Goal: Task Accomplishment & Management: Use online tool/utility

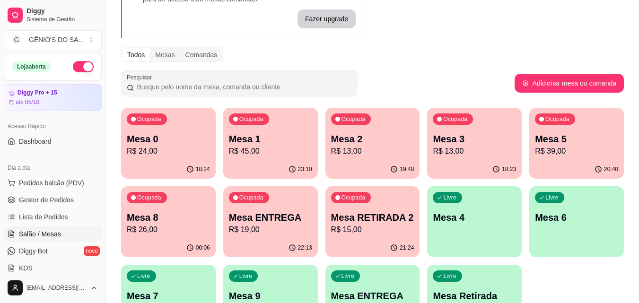
scroll to position [95, 0]
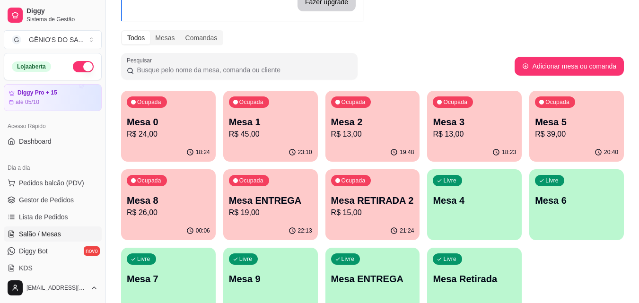
click at [144, 115] on p "Mesa 0" at bounding box center [168, 121] width 83 height 13
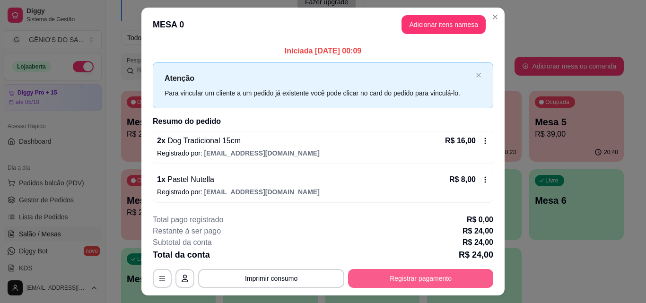
click at [419, 280] on button "Registrar pagamento" at bounding box center [420, 278] width 145 height 19
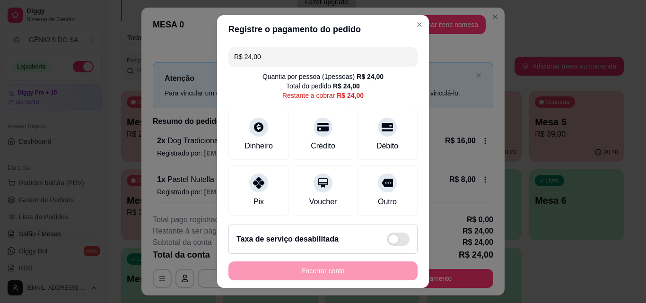
click at [266, 102] on div "R$ 24,00 Quantia por pessoa ( 1 pessoas) R$ 24,00 Total do pedido R$ 24,00 Rest…" at bounding box center [323, 131] width 212 height 174
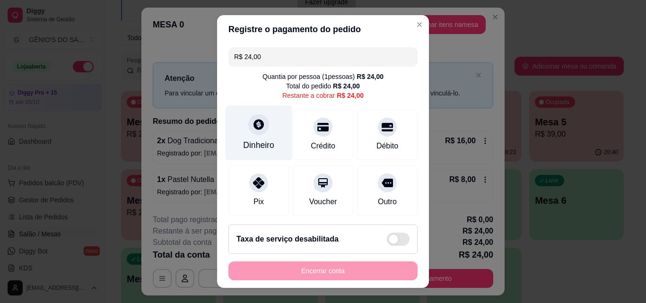
click at [254, 120] on div at bounding box center [258, 124] width 21 height 21
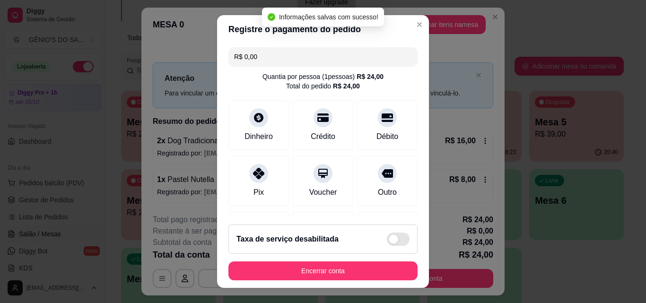
type input "R$ 0,00"
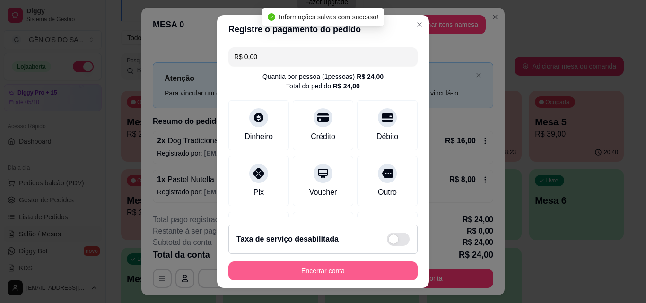
click at [319, 277] on button "Encerrar conta" at bounding box center [322, 271] width 189 height 19
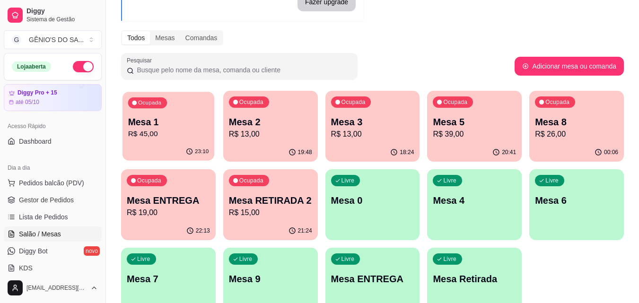
click at [162, 136] on p "R$ 45,00" at bounding box center [168, 134] width 81 height 11
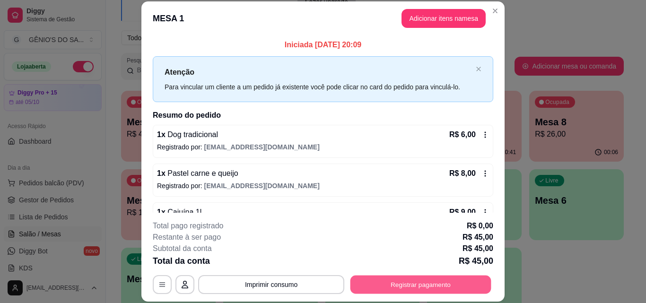
click at [432, 287] on button "Registrar pagamento" at bounding box center [420, 284] width 141 height 18
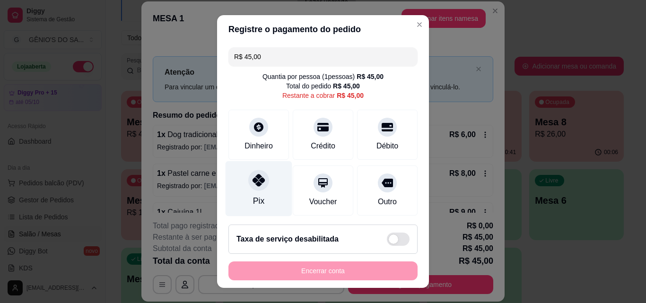
click at [253, 194] on div "Pix" at bounding box center [259, 188] width 67 height 55
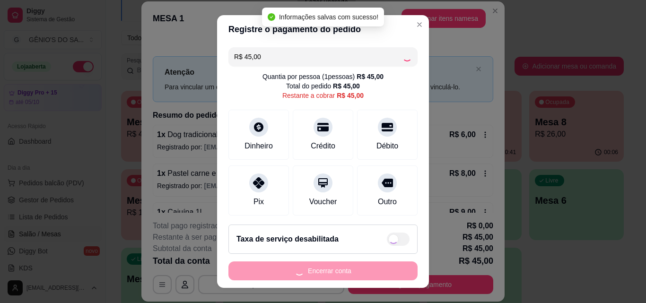
type input "R$ 0,00"
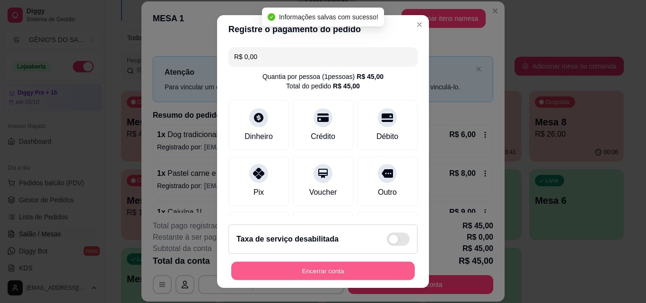
click at [309, 264] on button "Encerrar conta" at bounding box center [322, 271] width 183 height 18
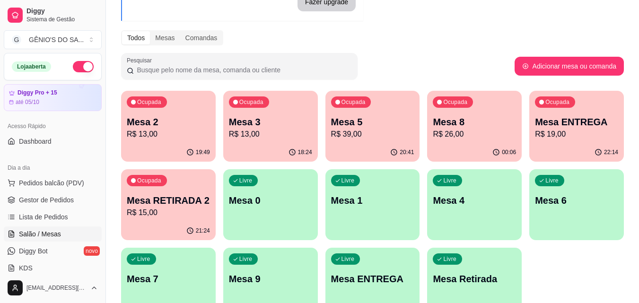
click at [189, 140] on div "Ocupada Mesa 2 R$ 13,00" at bounding box center [168, 117] width 95 height 52
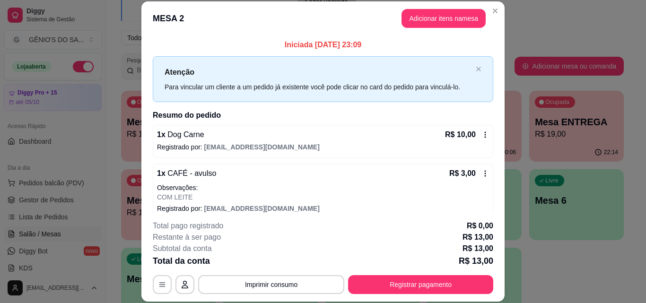
click at [416, 274] on div "**********" at bounding box center [323, 257] width 341 height 74
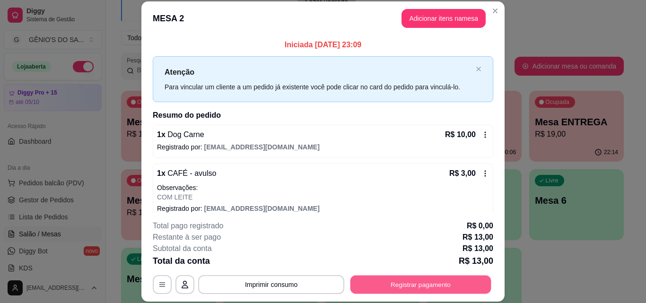
click at [416, 279] on button "Registrar pagamento" at bounding box center [420, 284] width 141 height 18
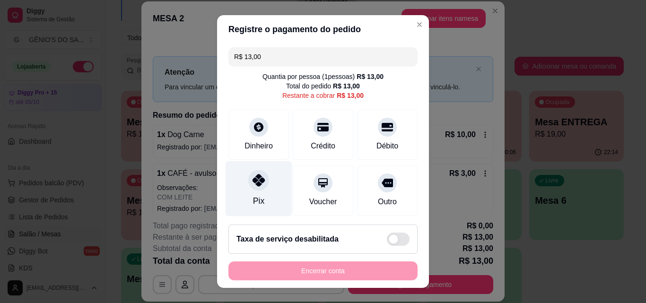
click at [248, 189] on div at bounding box center [258, 180] width 21 height 21
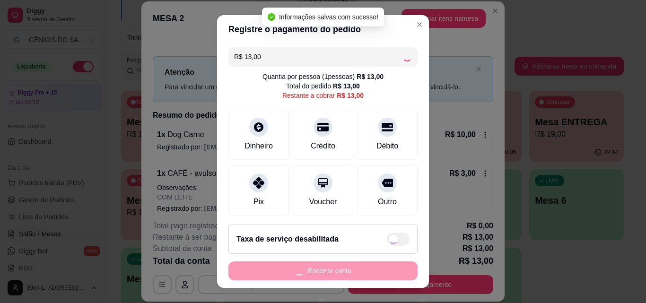
type input "R$ 0,00"
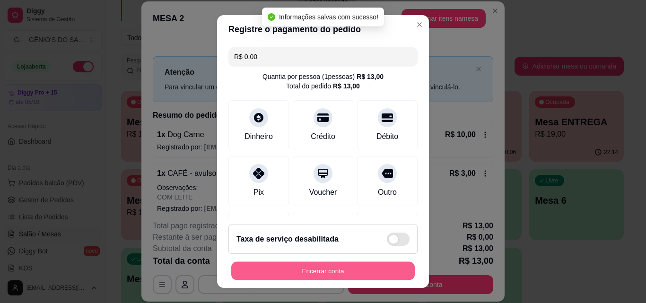
click at [296, 262] on button "Encerrar conta" at bounding box center [322, 271] width 183 height 18
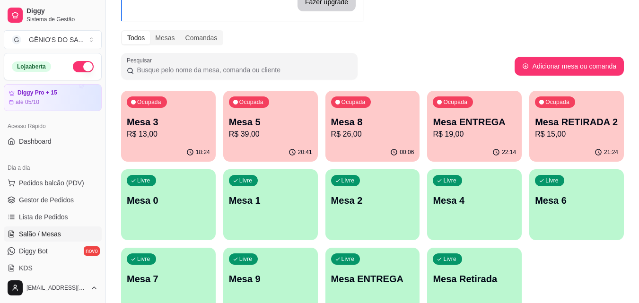
click at [159, 133] on p "R$ 13,00" at bounding box center [168, 134] width 83 height 11
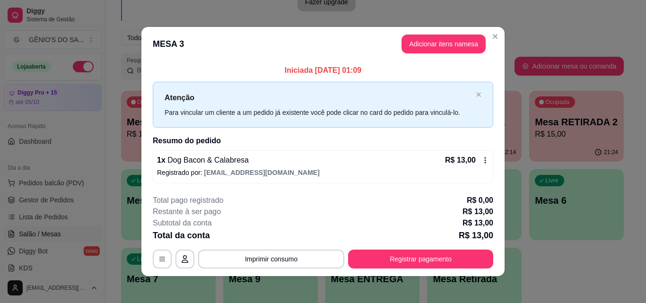
click at [408, 269] on footer "**********" at bounding box center [322, 231] width 363 height 89
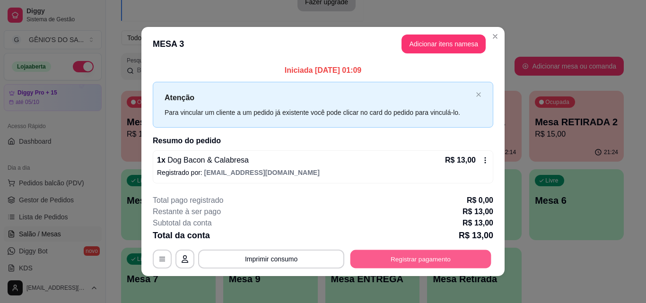
click at [407, 264] on button "Registrar pagamento" at bounding box center [420, 259] width 141 height 18
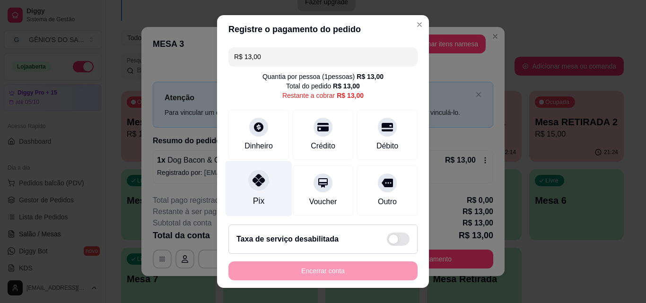
click at [248, 185] on div at bounding box center [258, 180] width 21 height 21
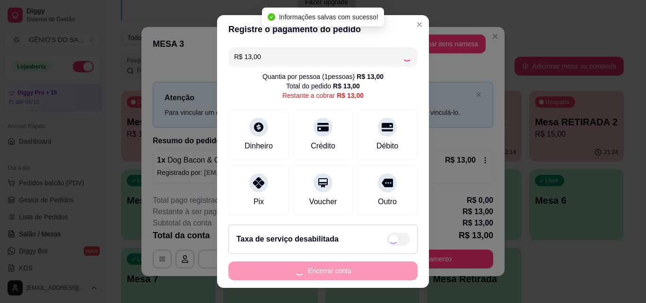
type input "R$ 0,00"
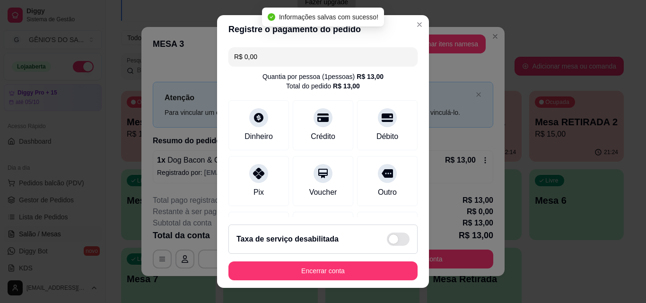
click at [284, 283] on footer "Taxa de serviço desabilitada Encerrar conta" at bounding box center [323, 252] width 212 height 71
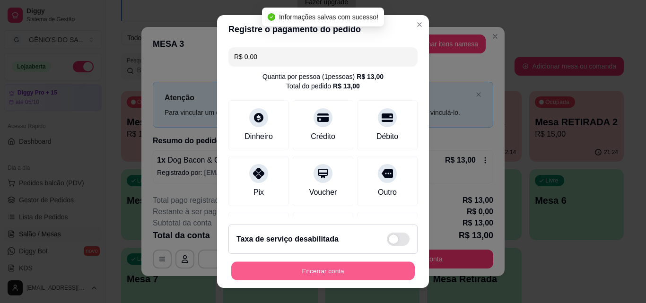
click at [284, 279] on button "Encerrar conta" at bounding box center [322, 271] width 183 height 18
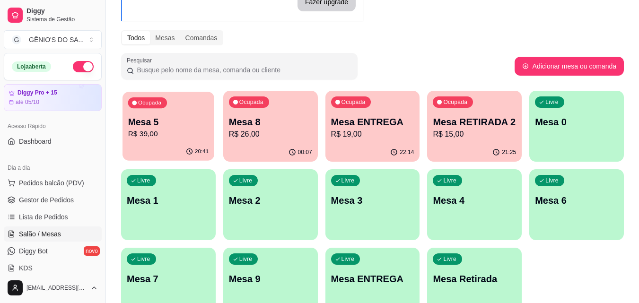
click at [164, 136] on p "R$ 39,00" at bounding box center [168, 134] width 81 height 11
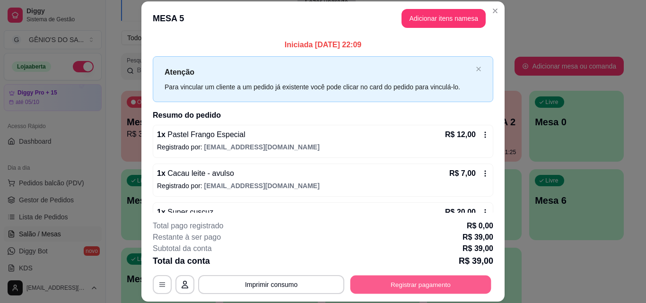
click at [417, 287] on button "Registrar pagamento" at bounding box center [420, 284] width 141 height 18
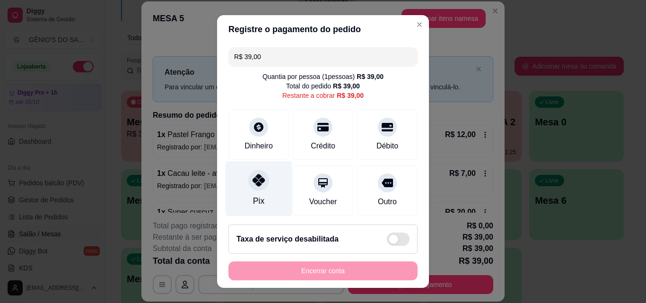
click at [262, 192] on div "Pix" at bounding box center [259, 188] width 67 height 55
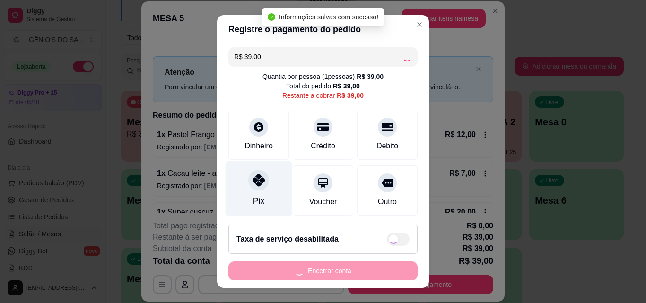
type input "R$ 0,00"
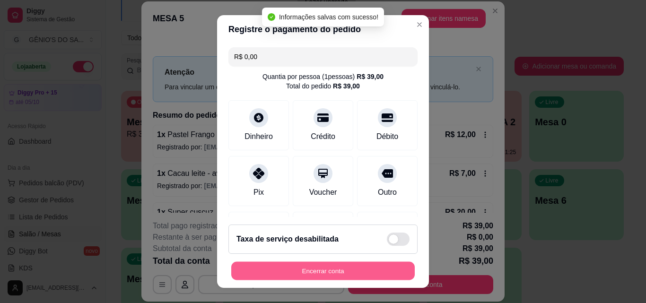
click at [297, 272] on button "Encerrar conta" at bounding box center [322, 271] width 183 height 18
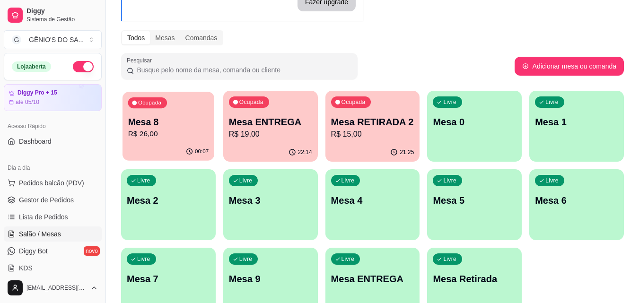
click at [135, 130] on p "R$ 26,00" at bounding box center [168, 134] width 81 height 11
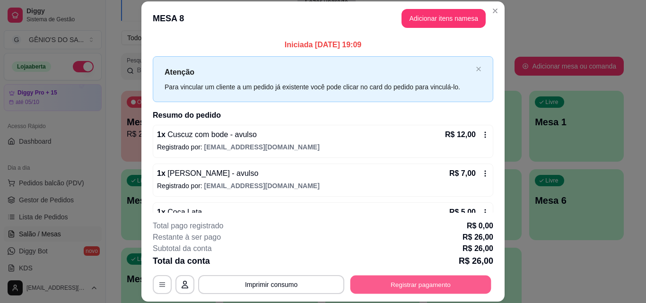
click at [419, 281] on button "Registrar pagamento" at bounding box center [420, 284] width 141 height 18
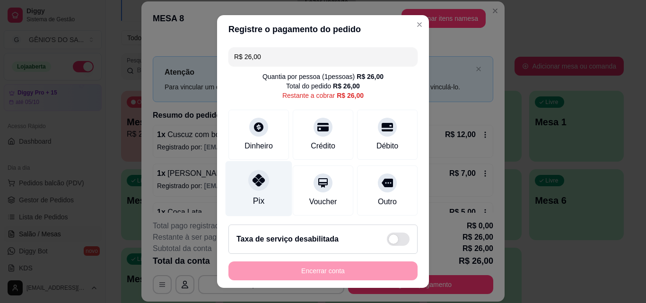
click at [248, 185] on div at bounding box center [258, 180] width 21 height 21
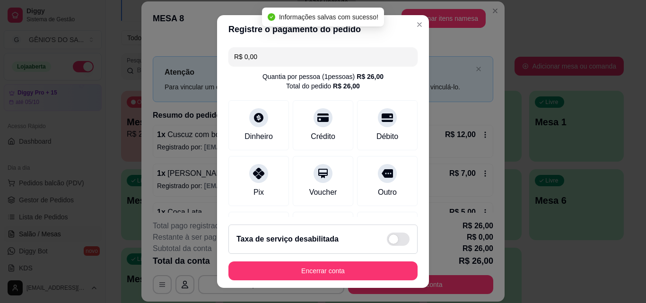
type input "R$ 0,00"
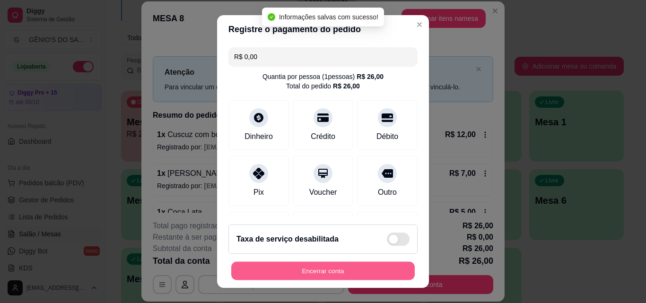
click at [291, 270] on button "Encerrar conta" at bounding box center [322, 271] width 183 height 18
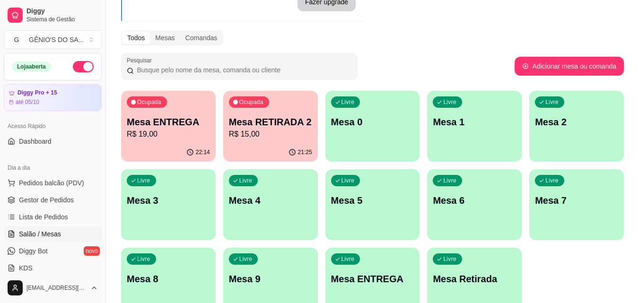
click at [288, 133] on p "R$ 15,00" at bounding box center [270, 134] width 83 height 11
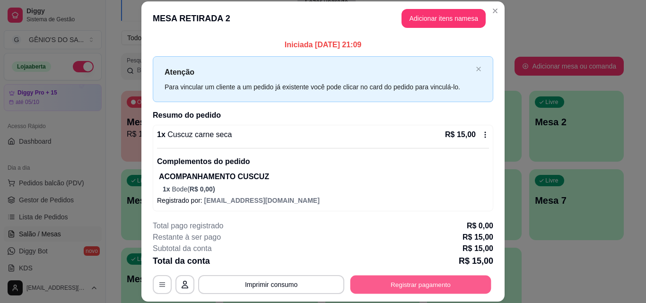
click at [392, 277] on button "Registrar pagamento" at bounding box center [420, 284] width 141 height 18
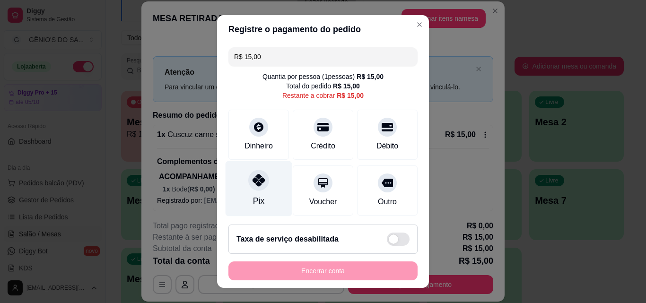
click at [253, 186] on icon at bounding box center [259, 180] width 12 height 12
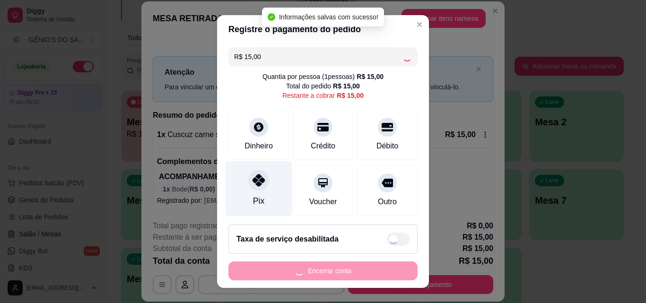
type input "R$ 0,00"
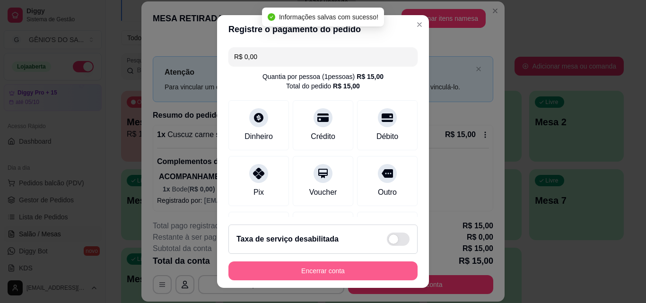
click at [293, 274] on button "Encerrar conta" at bounding box center [322, 271] width 189 height 19
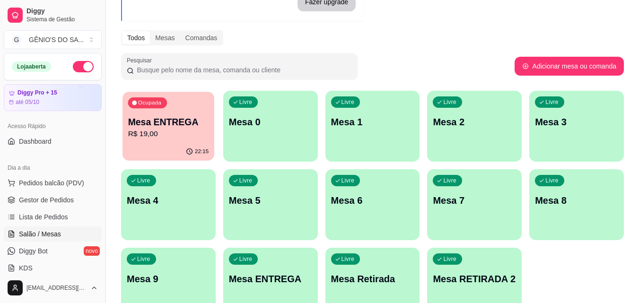
click at [178, 132] on p "R$ 19,00" at bounding box center [168, 134] width 81 height 11
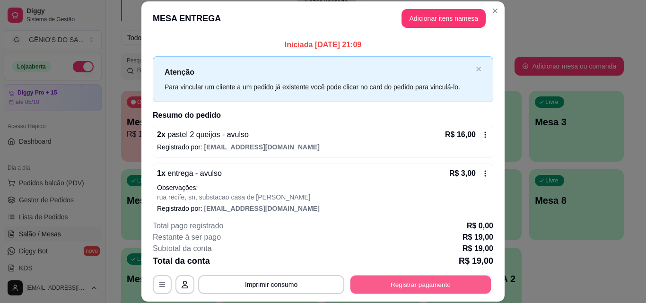
click at [399, 287] on button "Registrar pagamento" at bounding box center [420, 284] width 141 height 18
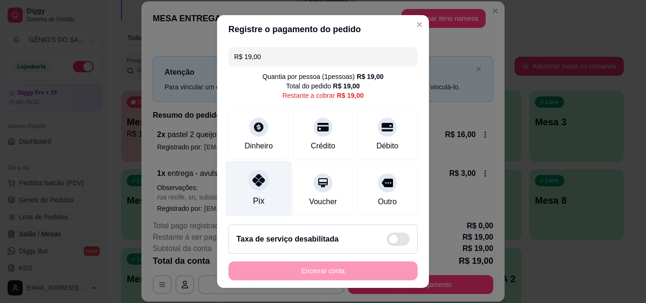
click at [266, 199] on div "Pix" at bounding box center [259, 188] width 67 height 55
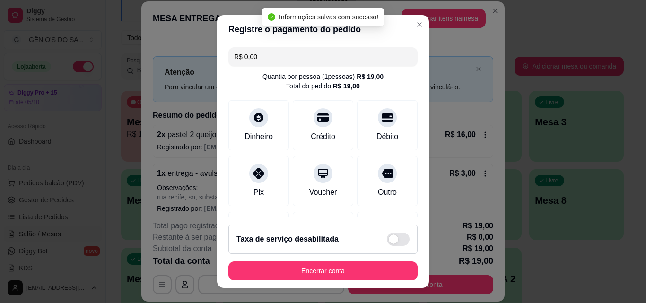
type input "R$ 0,00"
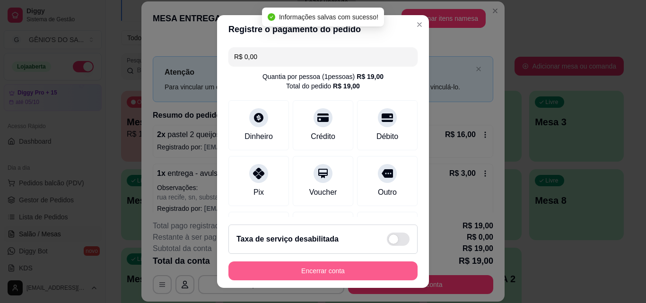
click at [307, 275] on button "Encerrar conta" at bounding box center [322, 271] width 189 height 19
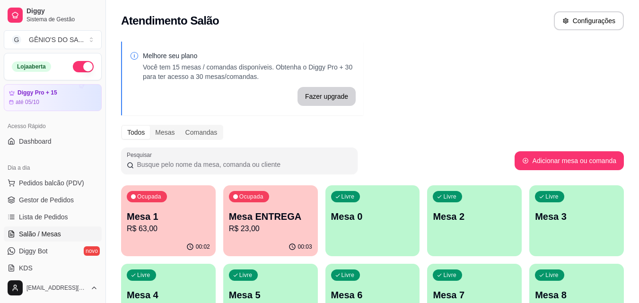
click at [261, 230] on p "R$ 23,00" at bounding box center [270, 228] width 83 height 11
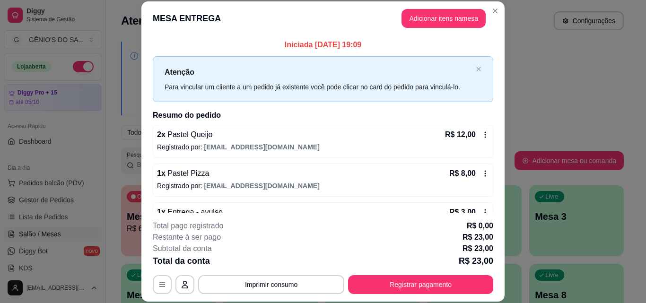
click at [261, 230] on div "Total pago registrado R$ 0,00" at bounding box center [323, 225] width 341 height 11
click at [268, 278] on button "Imprimir consumo" at bounding box center [271, 284] width 146 height 19
click at [260, 262] on button "Impressora" at bounding box center [270, 262] width 66 height 15
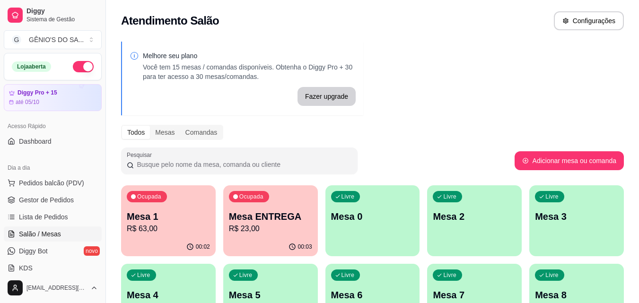
click at [335, 46] on div "Melhore seu plano Você tem 15 mesas / comandas disponíveis. Obtenha o Diggy Pro…" at bounding box center [242, 79] width 242 height 74
